Goal: Understand process/instructions: Learn about a topic

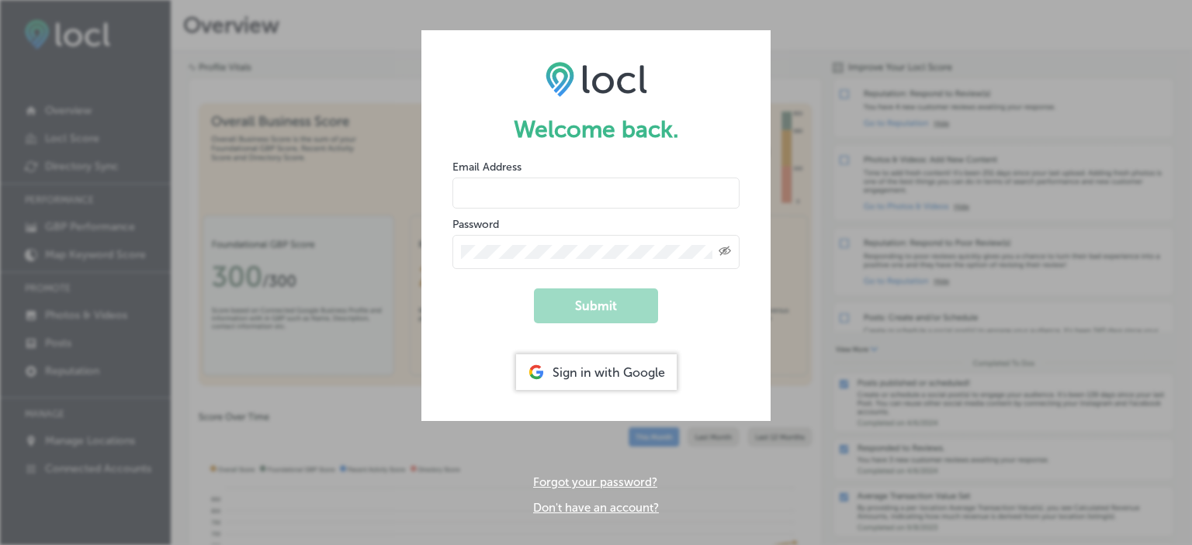
type input "[EMAIL_ADDRESS][DOMAIN_NAME]"
click at [617, 311] on button "Submit" at bounding box center [596, 306] width 124 height 35
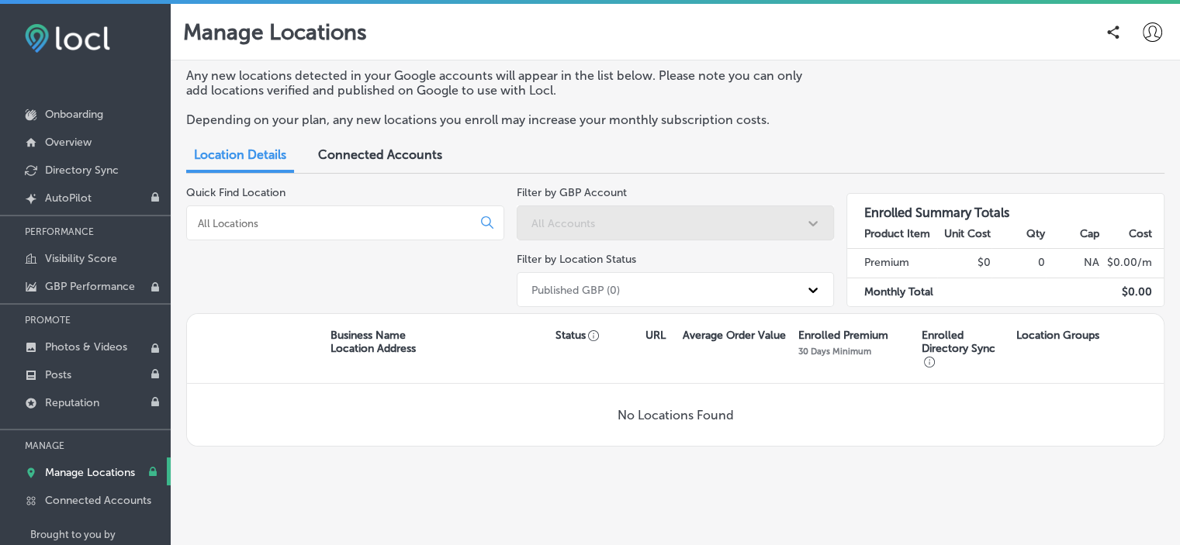
click at [332, 159] on span "Connected Accounts" at bounding box center [380, 154] width 124 height 15
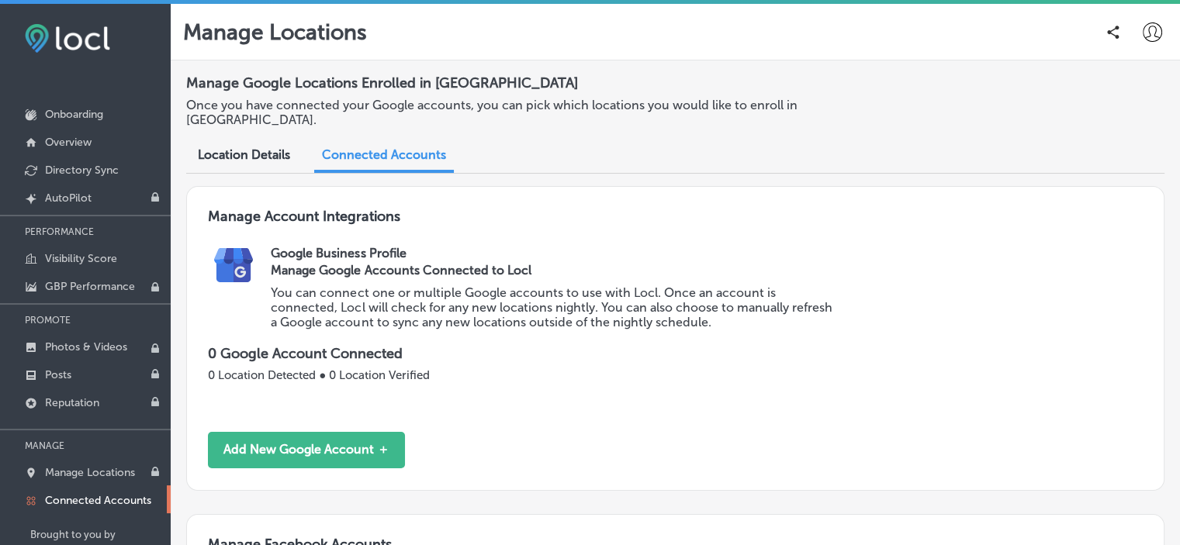
click at [267, 151] on span "Location Details" at bounding box center [244, 154] width 92 height 15
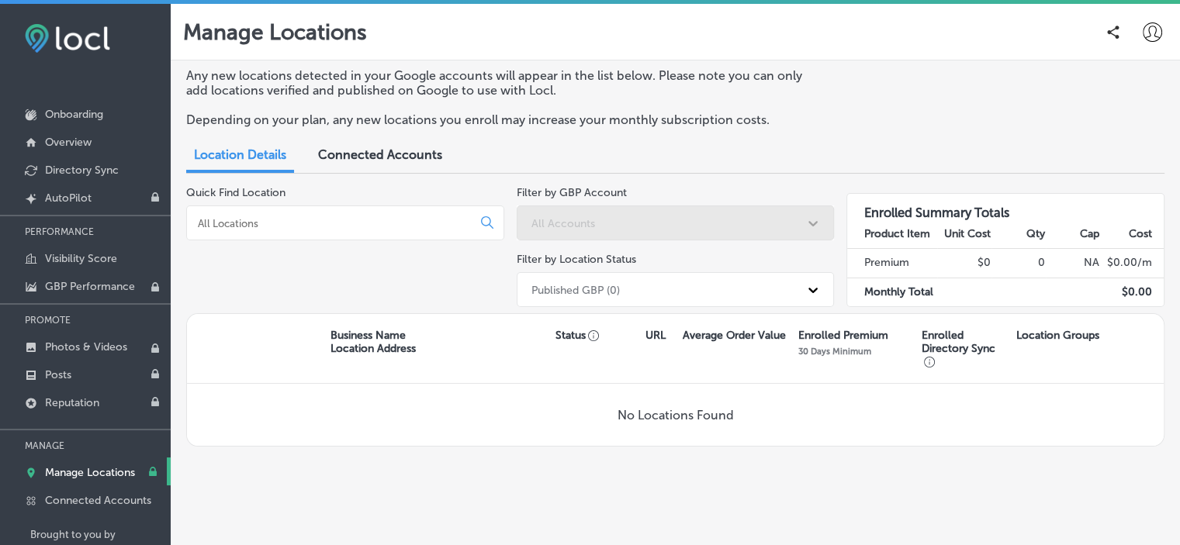
click at [388, 213] on div at bounding box center [345, 223] width 318 height 35
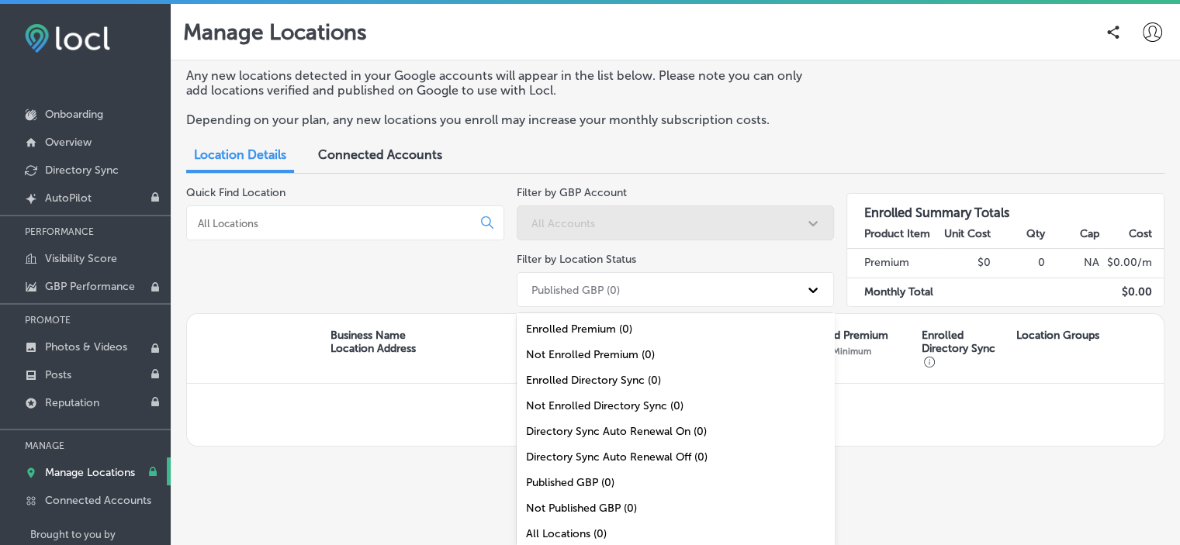
click at [819, 284] on icon at bounding box center [813, 290] width 16 height 16
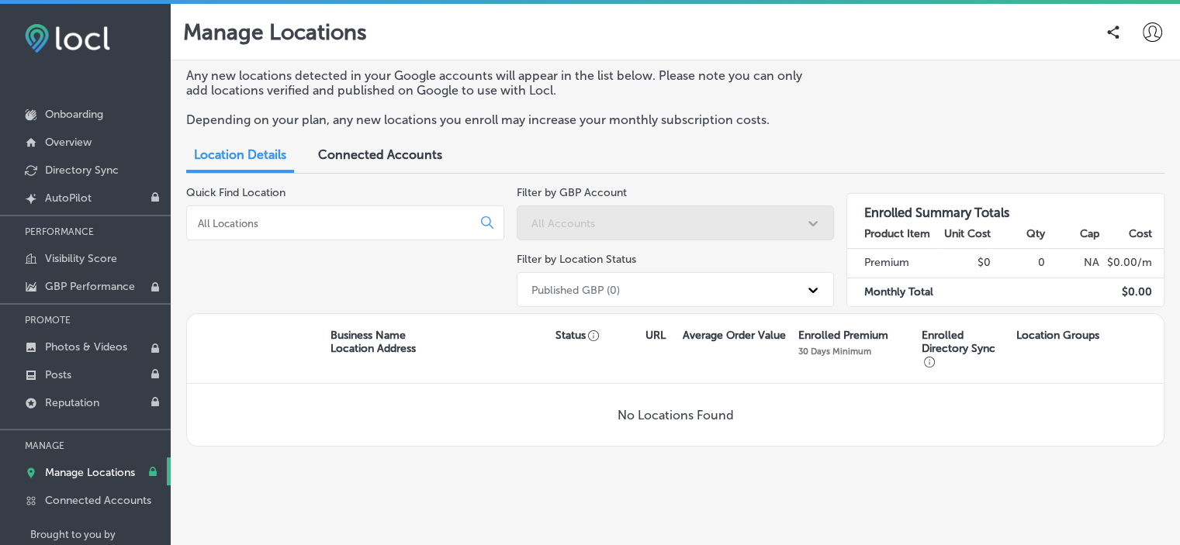
click at [335, 248] on div "Quick Find Location" at bounding box center [345, 249] width 318 height 127
click at [666, 410] on p "No Locations Found" at bounding box center [676, 415] width 116 height 15
click at [286, 288] on div "Quick Find Location" at bounding box center [345, 249] width 318 height 127
click at [77, 115] on p "Onboarding" at bounding box center [74, 114] width 58 height 13
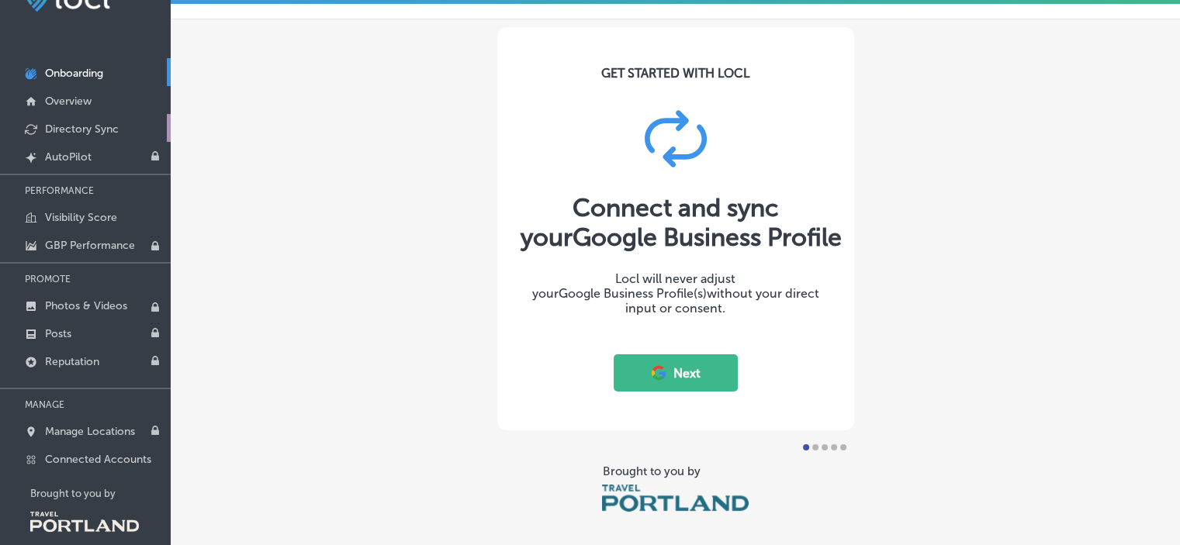
scroll to position [60, 0]
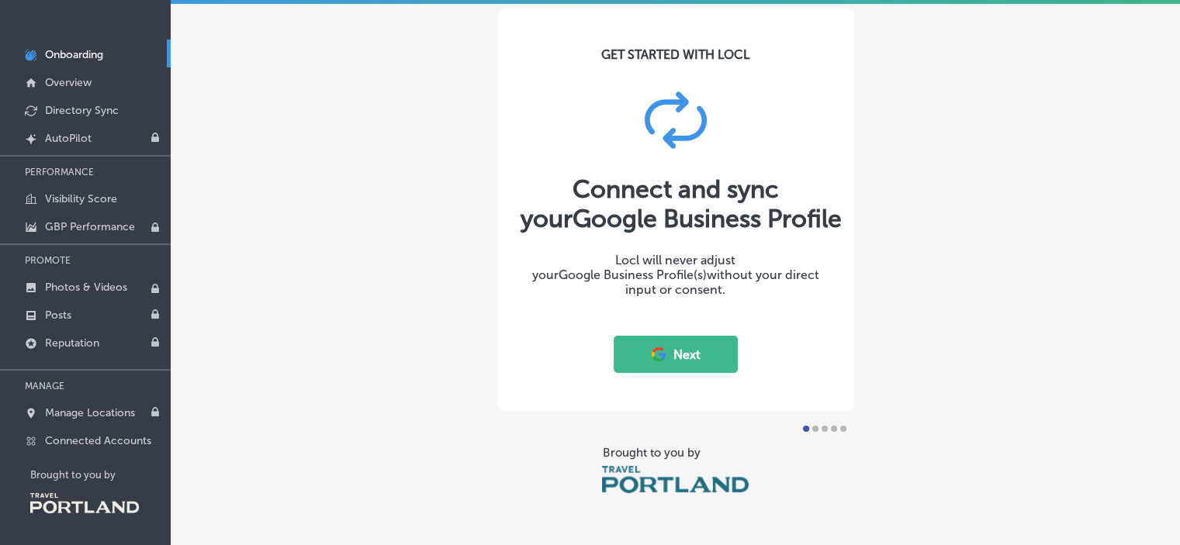
click at [677, 359] on button "Next" at bounding box center [676, 354] width 124 height 37
